Goal: Use online tool/utility

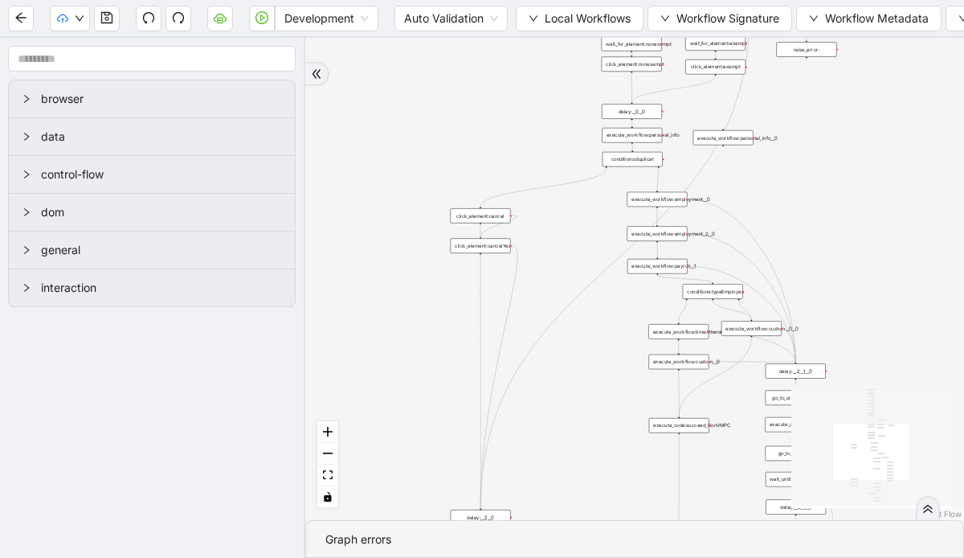
drag, startPoint x: 464, startPoint y: 231, endPoint x: 318, endPoint y: 341, distance: 182.8
click at [318, 341] on div "trigger click_element:clickGoToHire delay: execute_workflow:personal_info delay…" at bounding box center [634, 279] width 659 height 482
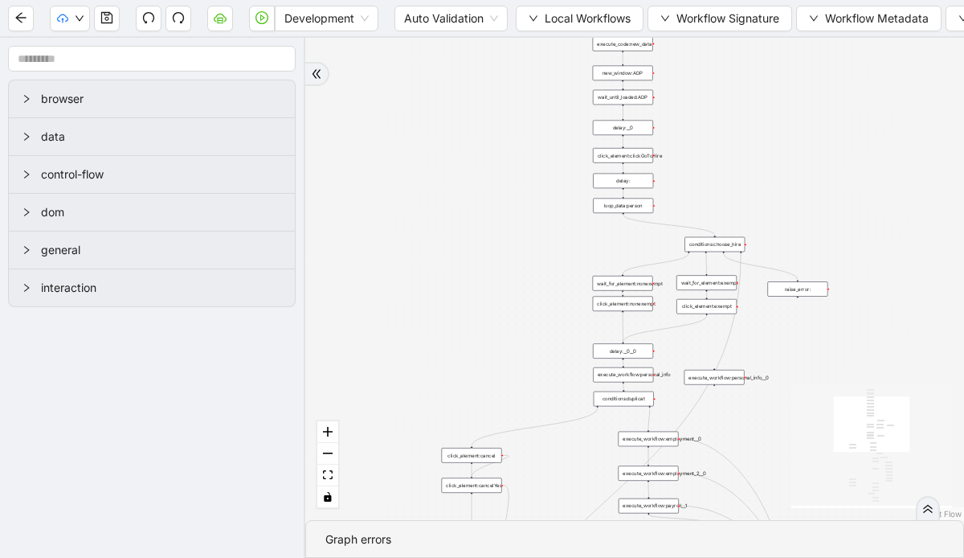
drag, startPoint x: 465, startPoint y: 139, endPoint x: 456, endPoint y: 378, distance: 239.6
click at [458, 378] on div "trigger click_element:clickGoToHire delay: execute_workflow:personal_info delay…" at bounding box center [634, 279] width 659 height 482
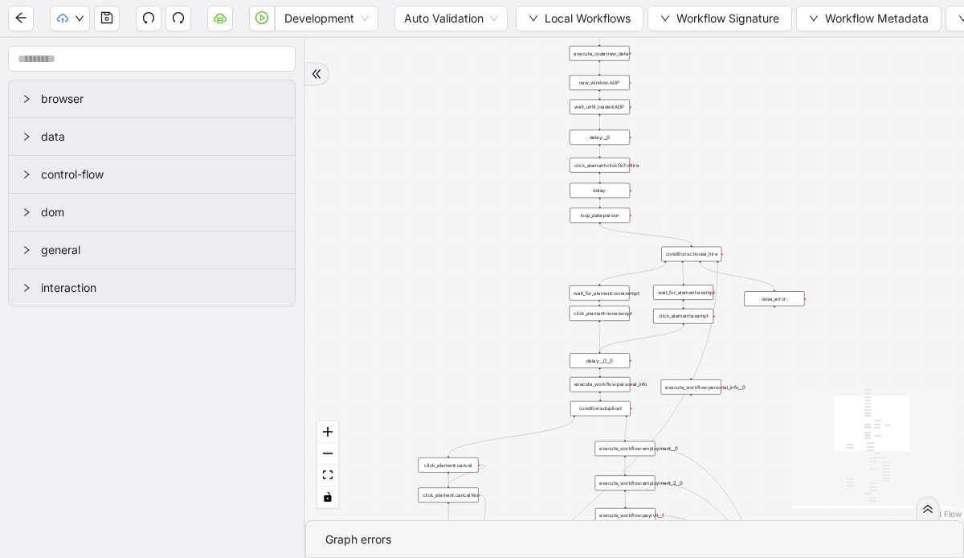
drag, startPoint x: 541, startPoint y: 201, endPoint x: 517, endPoint y: 210, distance: 25.2
click at [517, 210] on div "trigger click_element:clickGoToHire delay: execute_workflow:personal_info delay…" at bounding box center [634, 279] width 659 height 482
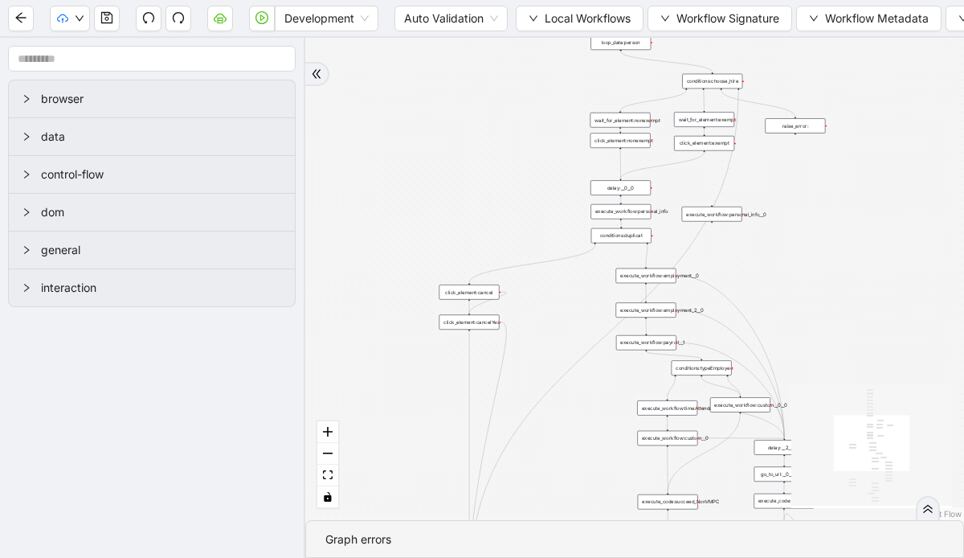
drag, startPoint x: 504, startPoint y: 292, endPoint x: 525, endPoint y: 122, distance: 170.8
click at [525, 120] on div "trigger click_element:clickGoToHire delay: execute_workflow:personal_info delay…" at bounding box center [634, 279] width 659 height 482
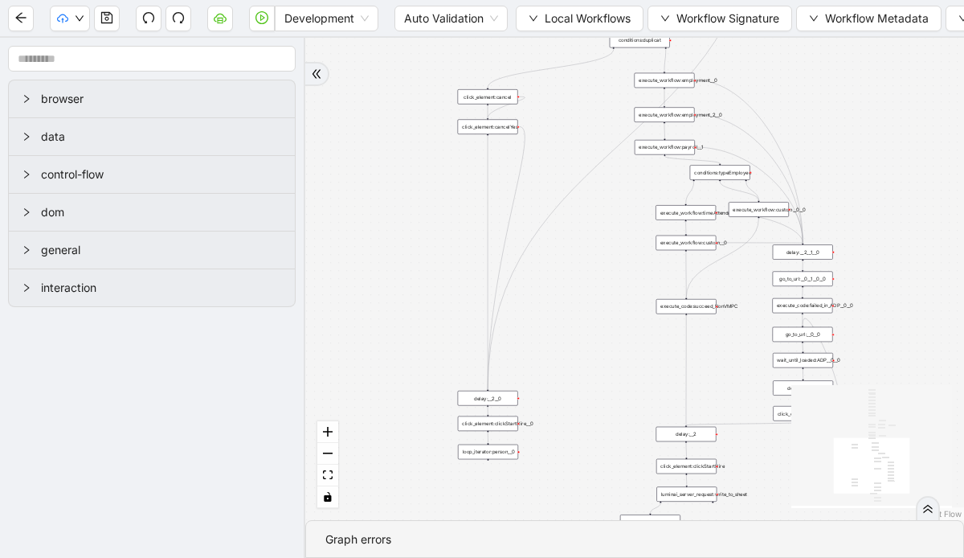
drag, startPoint x: 479, startPoint y: 240, endPoint x: 497, endPoint y: 44, distance: 196.9
click at [497, 44] on div "trigger click_element:clickGoToHire delay: execute_workflow:personal_info delay…" at bounding box center [634, 279] width 659 height 482
click at [309, 68] on div at bounding box center [317, 74] width 24 height 24
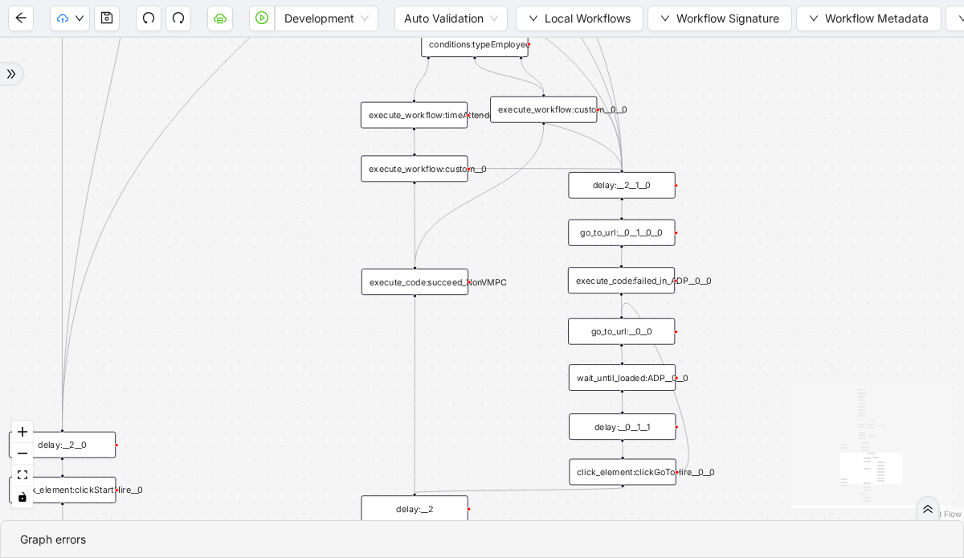
drag, startPoint x: 604, startPoint y: 296, endPoint x: 836, endPoint y: 260, distance: 235.0
click at [836, 260] on div "trigger click_element:clickGoToHire delay: execute_workflow:personal_info delay…" at bounding box center [482, 279] width 964 height 482
click at [527, 20] on button "Local Workflows" at bounding box center [580, 19] width 128 height 26
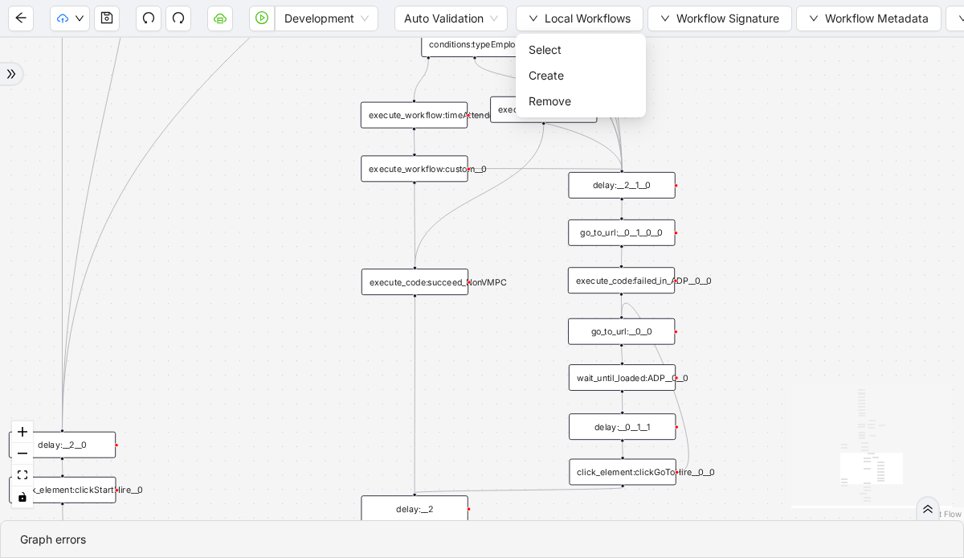
click at [680, 70] on div "trigger click_element:clickGoToHire delay: execute_workflow:personal_info delay…" at bounding box center [482, 279] width 964 height 482
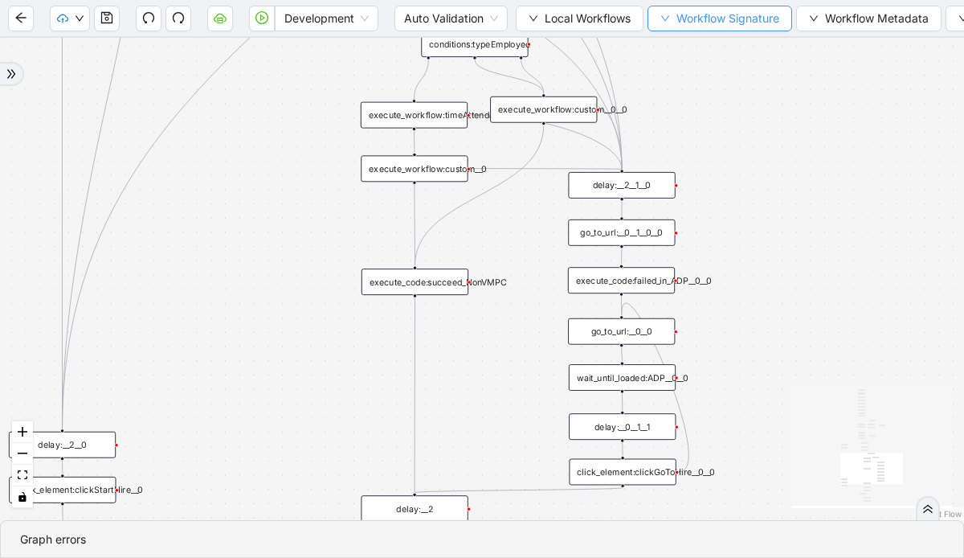
click at [666, 16] on icon "down" at bounding box center [665, 19] width 10 height 10
